Goal: Task Accomplishment & Management: Manage account settings

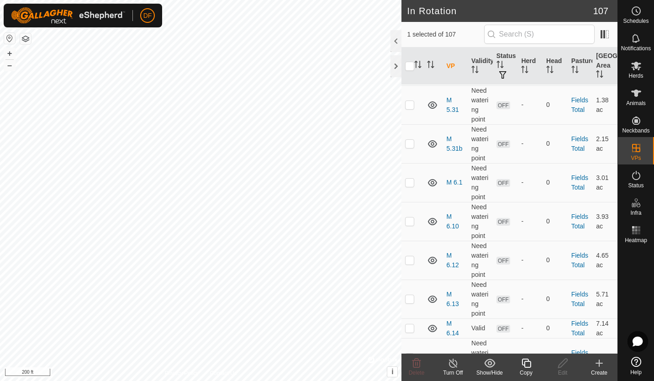
scroll to position [80, 0]
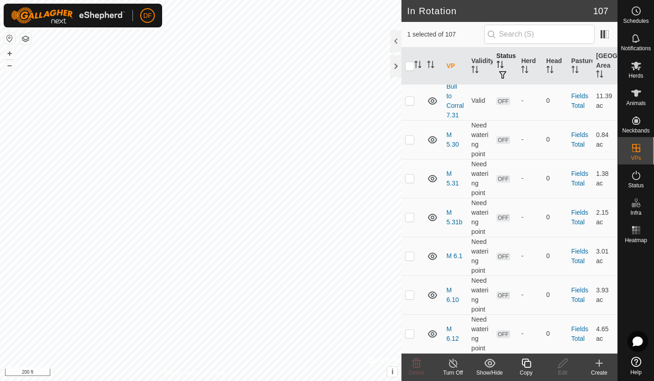
click at [502, 57] on th "Status" at bounding box center [504, 65] width 25 height 37
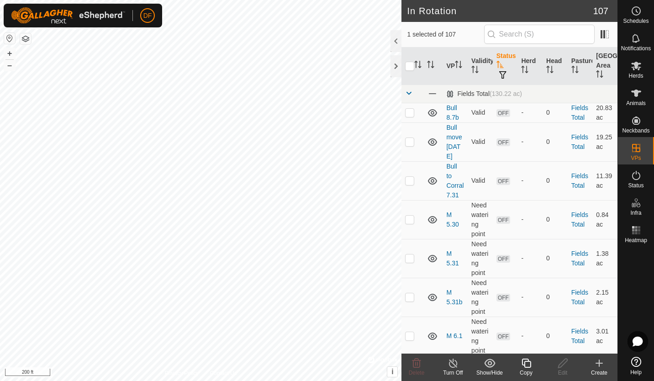
click at [502, 57] on th "Status" at bounding box center [504, 65] width 25 height 37
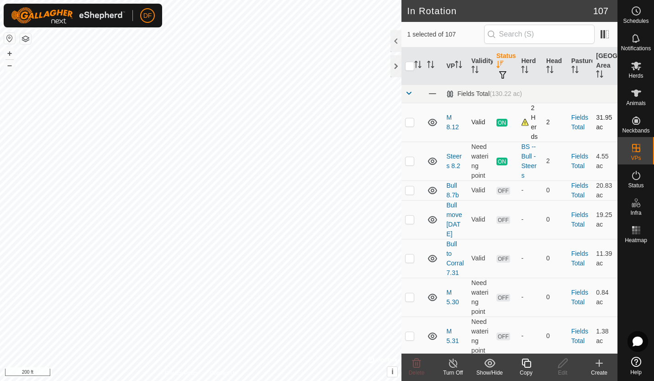
click at [408, 125] on p-checkbox at bounding box center [409, 121] width 9 height 7
checkbox input "false"
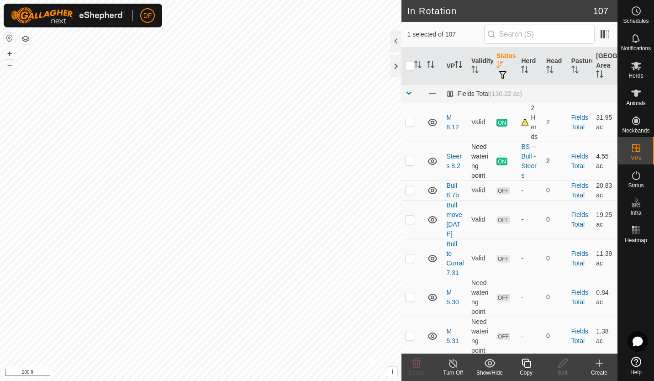
click at [409, 161] on p-checkbox at bounding box center [409, 160] width 9 height 7
checkbox input "false"
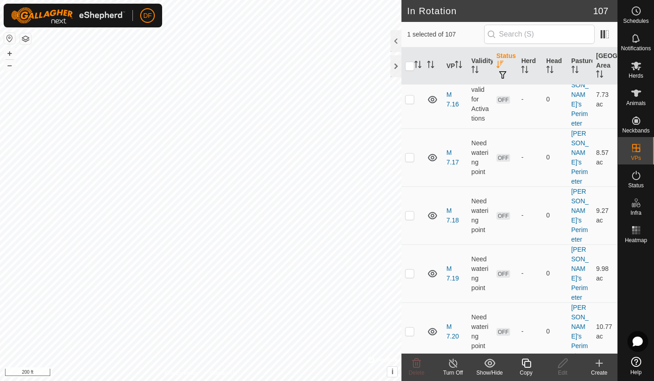
scroll to position [2803, 0]
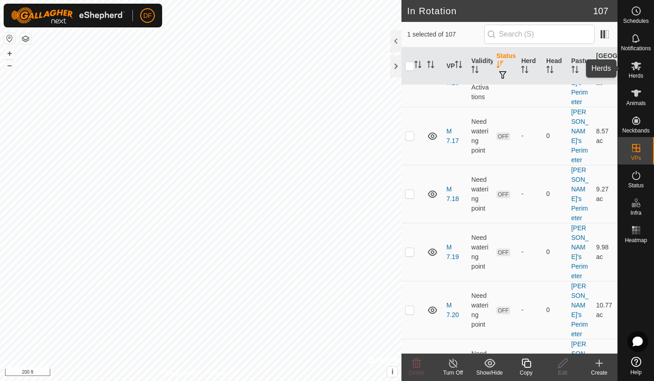
click at [633, 69] on icon at bounding box center [636, 66] width 10 height 9
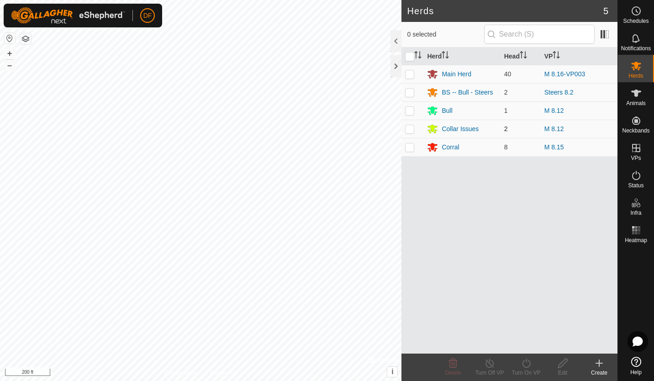
click at [405, 128] on p-checkbox at bounding box center [409, 128] width 9 height 7
click at [408, 131] on p-checkbox at bounding box center [409, 128] width 9 height 7
checkbox input "false"
click at [408, 149] on p-checkbox at bounding box center [409, 146] width 9 height 7
click at [410, 147] on p-checkbox at bounding box center [409, 146] width 9 height 7
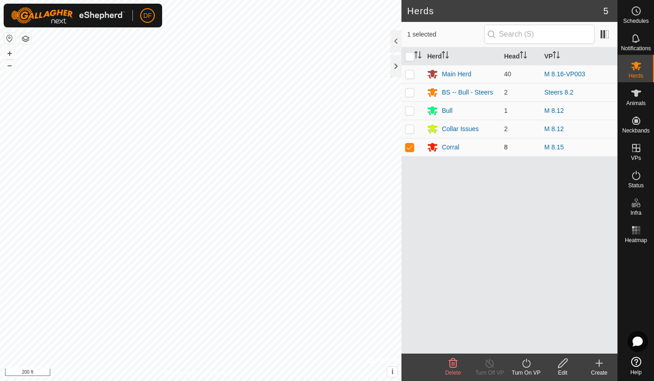
checkbox input "false"
click at [636, 99] on es-animals-svg-icon at bounding box center [636, 93] width 16 height 15
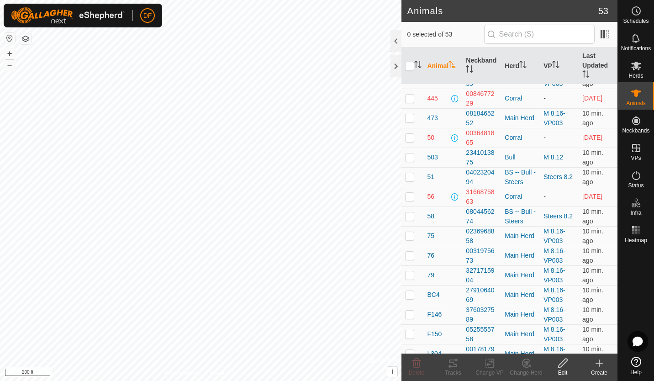
scroll to position [448, 0]
click at [410, 157] on p-checkbox at bounding box center [409, 155] width 9 height 7
click at [526, 363] on icon at bounding box center [526, 363] width 6 height 5
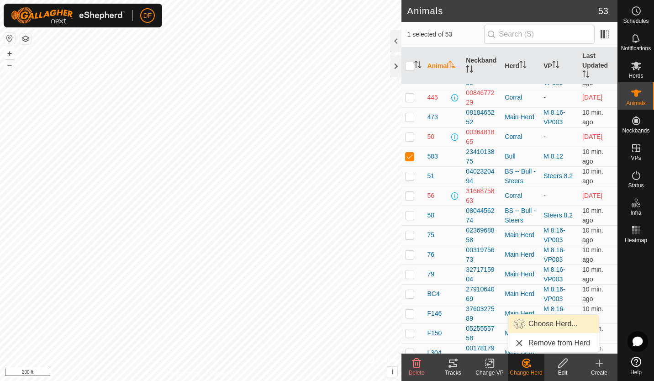
click at [544, 319] on link "Choose Herd..." at bounding box center [553, 323] width 90 height 18
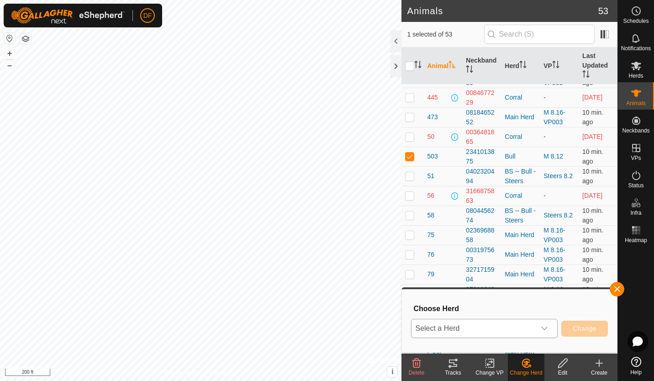
click at [543, 330] on icon "dropdown trigger" at bounding box center [543, 327] width 7 height 7
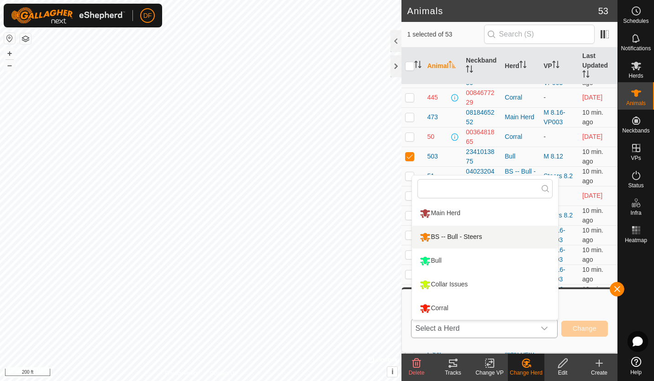
click at [451, 239] on li "BS -- Bull - Steers" at bounding box center [485, 236] width 146 height 23
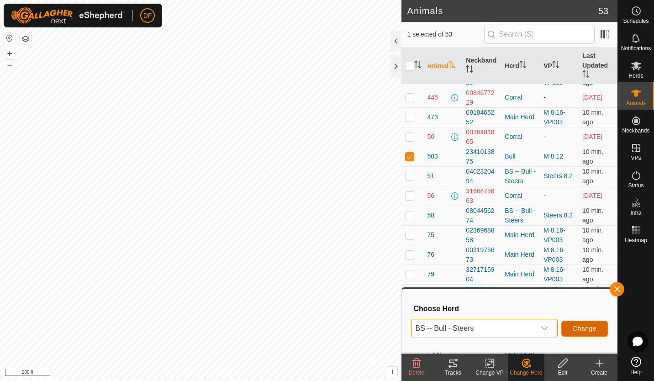
click at [585, 330] on span "Change" at bounding box center [584, 327] width 24 height 7
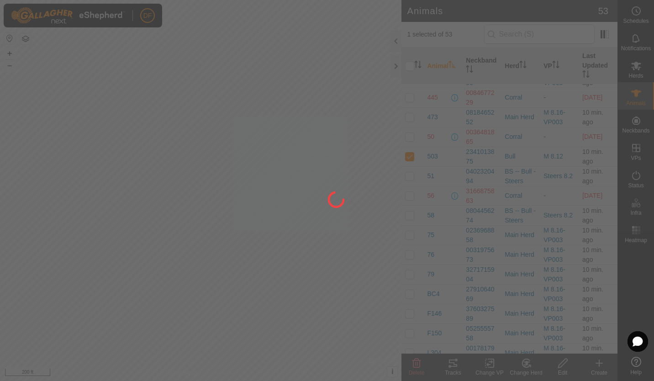
checkbox input "false"
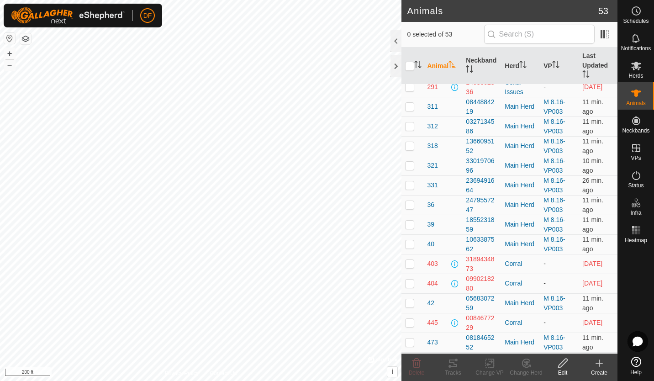
scroll to position [37, 0]
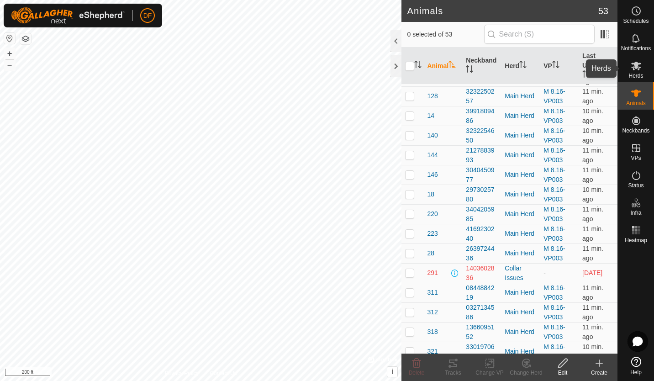
click at [636, 70] on icon at bounding box center [635, 65] width 11 height 11
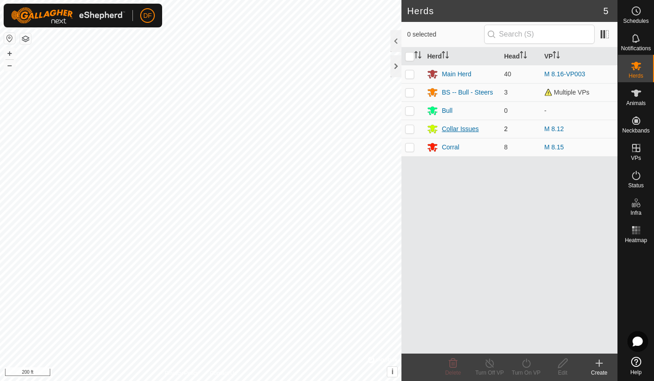
click at [459, 131] on div "Collar Issues" at bounding box center [459, 129] width 37 height 10
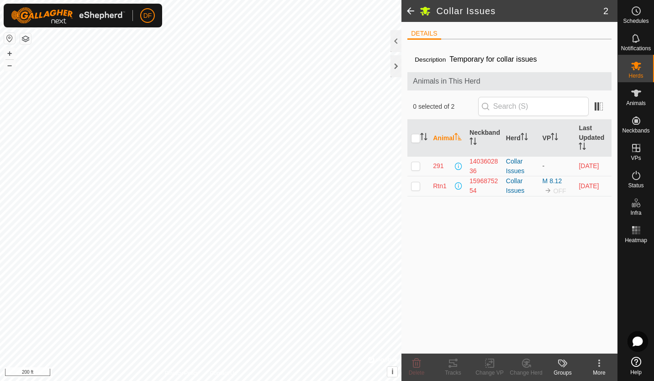
click at [408, 11] on span at bounding box center [410, 11] width 18 height 22
